Goal: Information Seeking & Learning: Learn about a topic

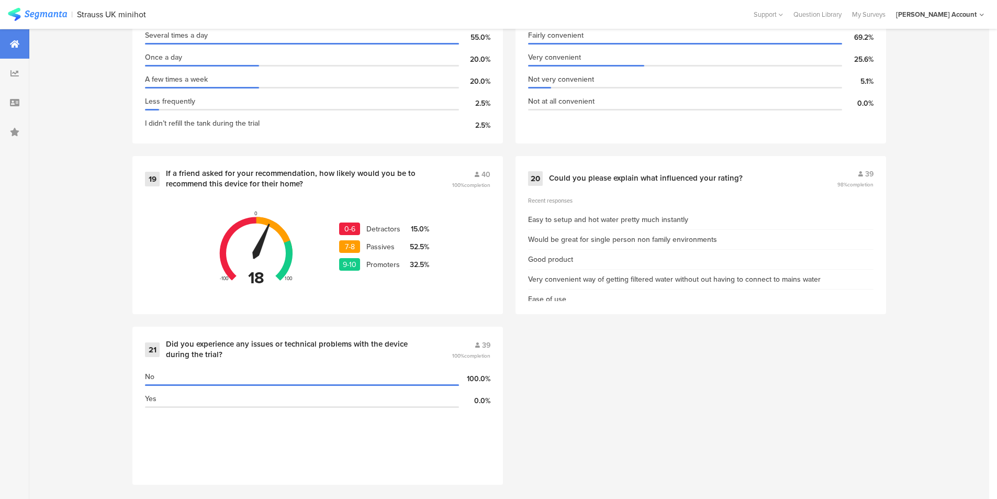
scroll to position [1881, 0]
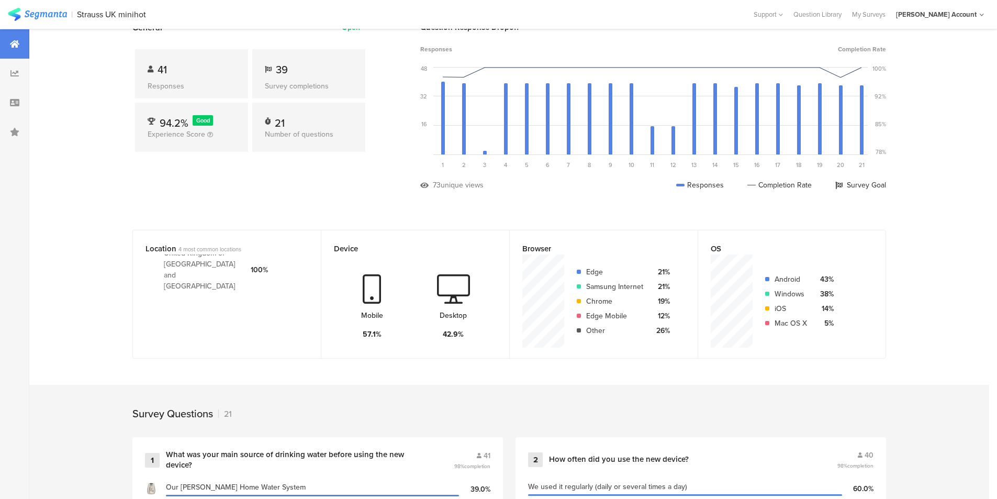
scroll to position [0, 0]
